Goal: Task Accomplishment & Management: Complete application form

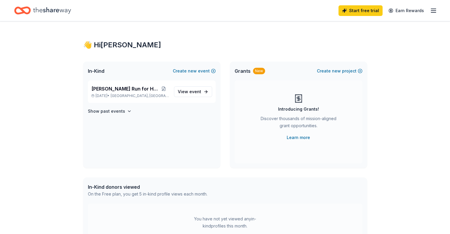
click at [431, 11] on line "button" at bounding box center [433, 11] width 5 height 0
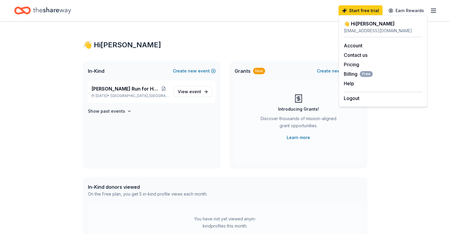
click at [311, 46] on div "👋 Hi [PERSON_NAME]" at bounding box center [225, 44] width 284 height 9
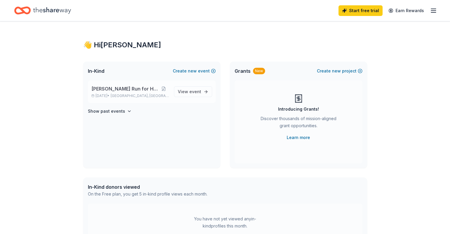
click at [138, 89] on span "[PERSON_NAME] Run for Hope" at bounding box center [124, 88] width 67 height 7
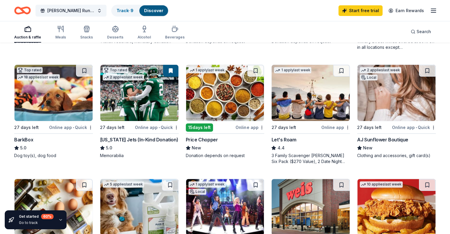
scroll to position [161, 0]
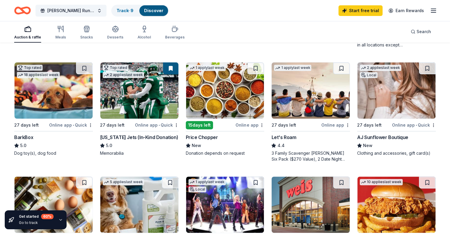
click at [69, 85] on img at bounding box center [53, 90] width 78 height 56
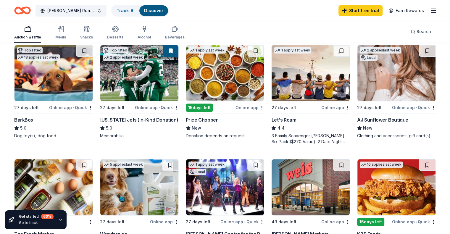
scroll to position [0, 0]
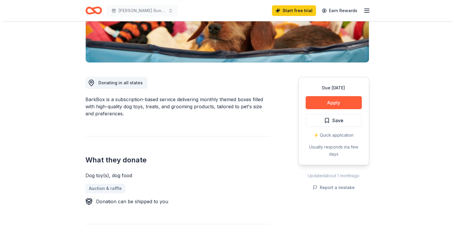
scroll to position [117, 0]
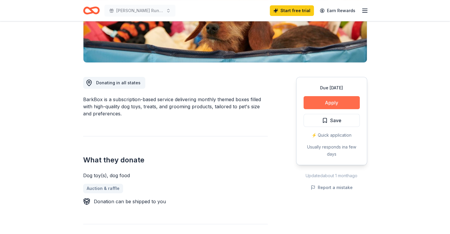
click at [320, 100] on button "Apply" at bounding box center [331, 102] width 56 height 13
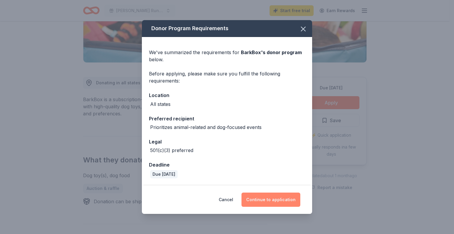
click at [267, 205] on button "Continue to application" at bounding box center [270, 199] width 59 height 14
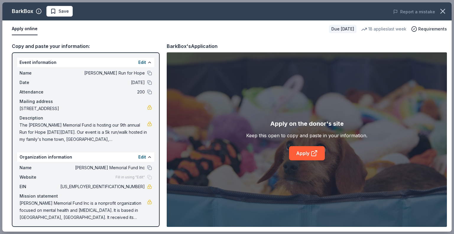
scroll to position [1, 0]
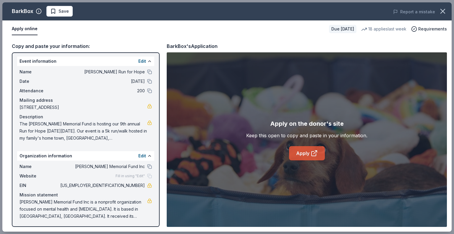
click at [304, 157] on link "Apply" at bounding box center [307, 153] width 36 height 14
click at [313, 151] on icon at bounding box center [314, 153] width 4 height 4
